Goal: Information Seeking & Learning: Find specific fact

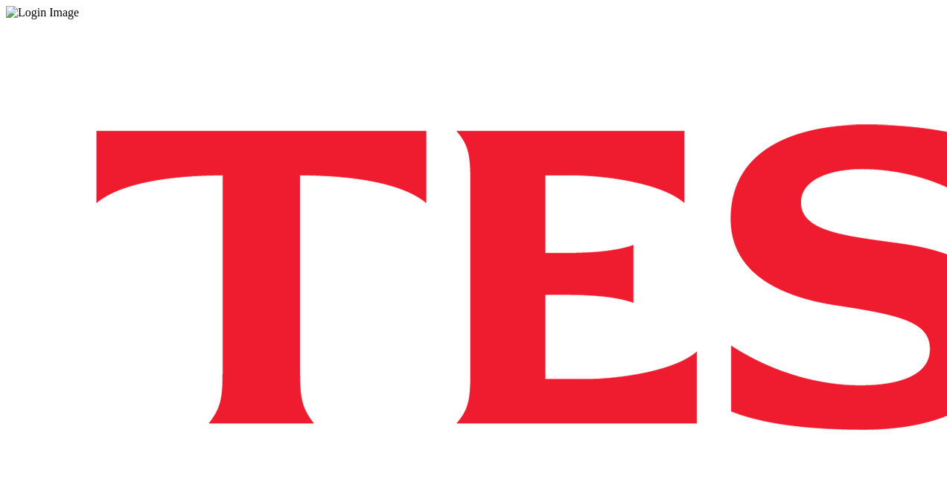
click at [625, 313] on div "Log in to the Spectra’s dashboard using [PERSON_NAME]’s credentials. If you don…" at bounding box center [473, 389] width 935 height 740
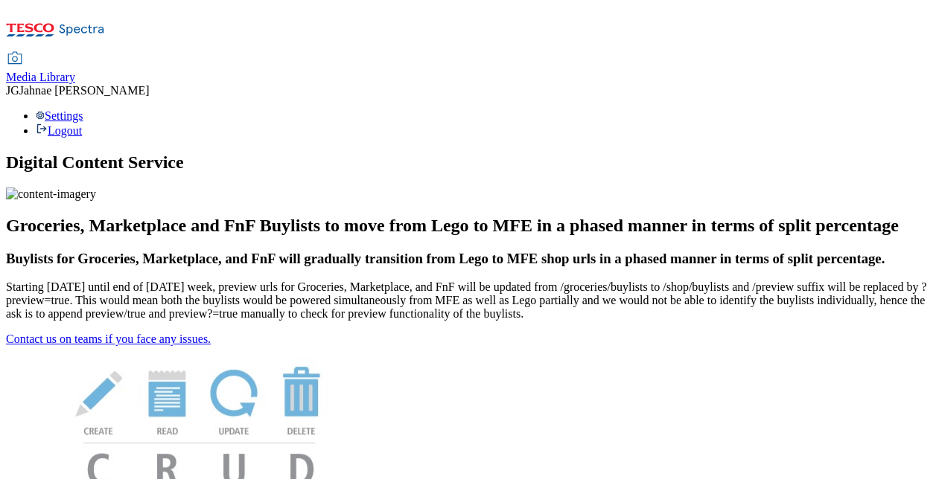
click at [75, 71] on div "Media Library" at bounding box center [40, 77] width 69 height 13
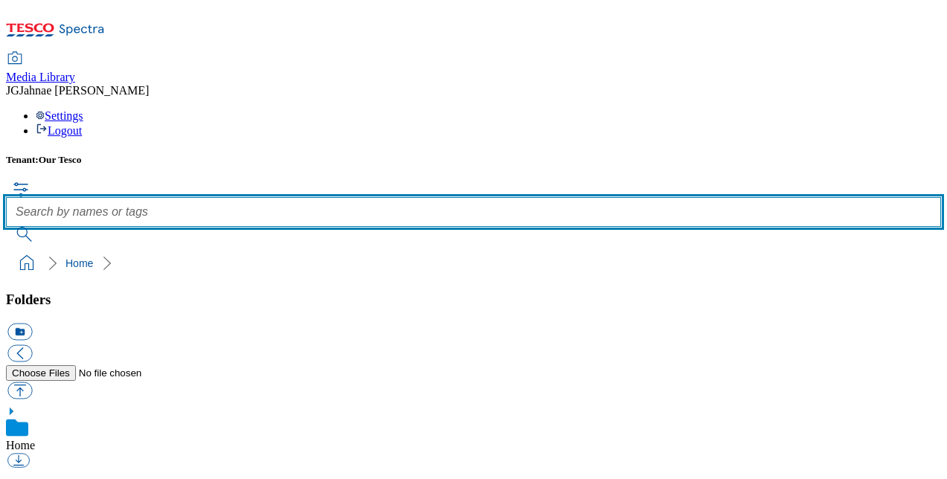
click at [435, 197] on input "text" at bounding box center [473, 212] width 935 height 30
type input "de"
click at [6, 227] on button "submit" at bounding box center [25, 234] width 39 height 15
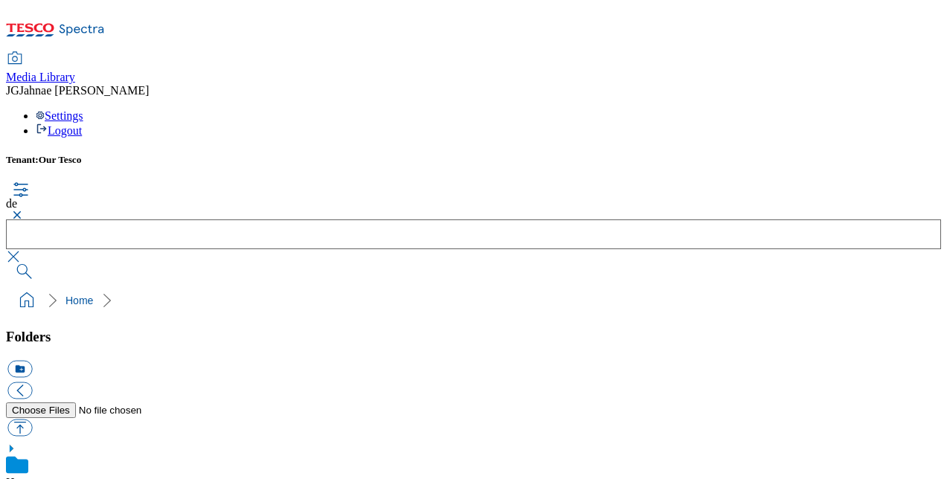
click at [24, 211] on button "button" at bounding box center [15, 215] width 18 height 9
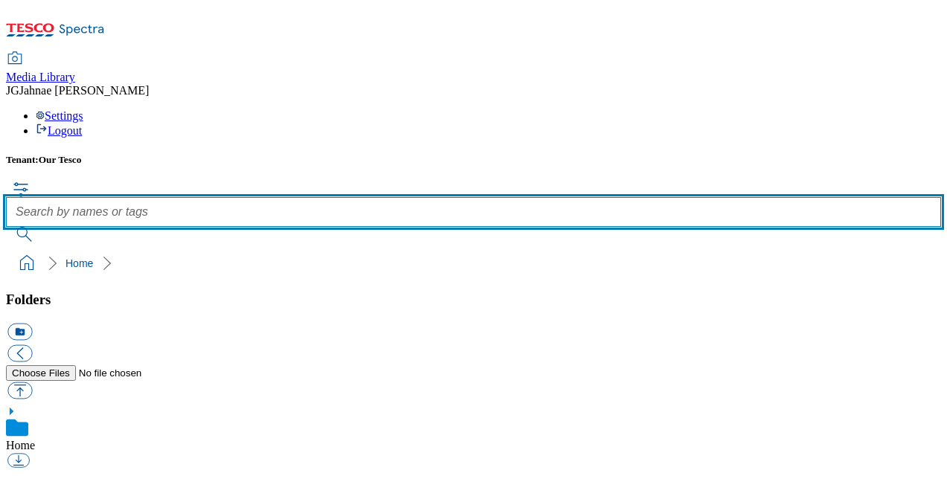
click at [365, 197] on input "text" at bounding box center [473, 212] width 935 height 30
type input "de&i"
click at [6, 227] on button "submit" at bounding box center [25, 234] width 39 height 15
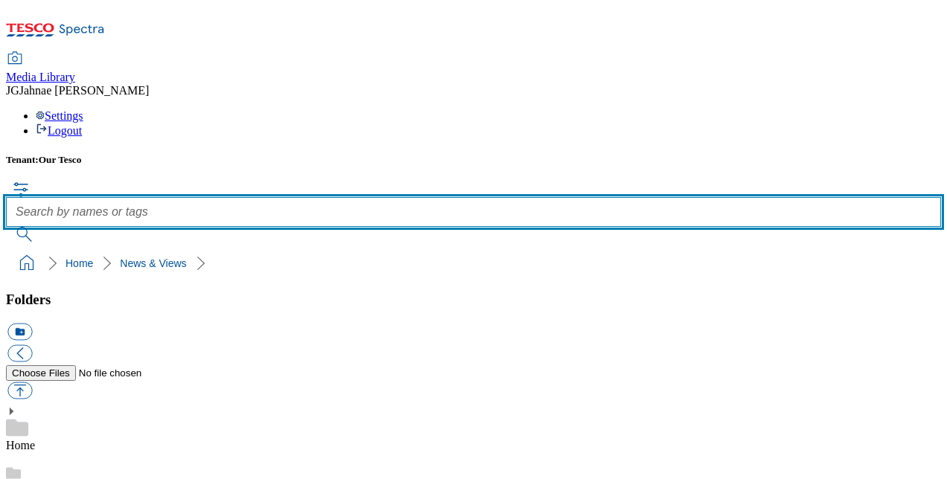
click at [387, 197] on input "text" at bounding box center [473, 212] width 935 height 30
type input "dei"
click at [6, 227] on button "submit" at bounding box center [25, 234] width 39 height 15
